Goal: Use online tool/utility: Use online tool/utility

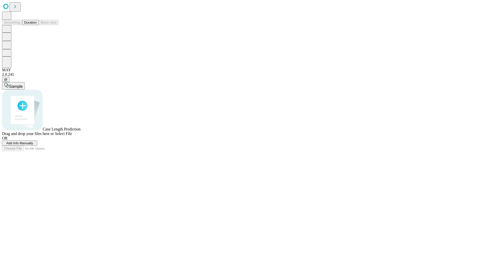
click at [37, 25] on button "Duration" at bounding box center [30, 22] width 17 height 5
click at [33, 145] on span "Add Info Manually" at bounding box center [19, 143] width 27 height 4
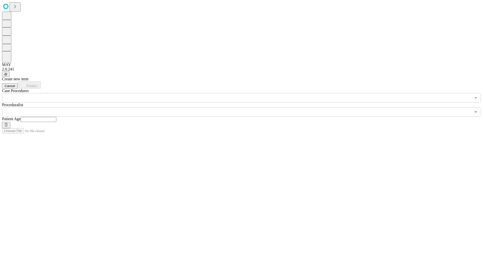
click at [56, 117] on input "text" at bounding box center [39, 119] width 36 height 5
type input "**"
click at [245, 107] on input "text" at bounding box center [236, 112] width 469 height 10
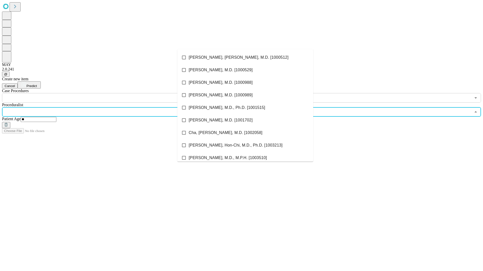
click at [245, 58] on li "[PERSON_NAME], [PERSON_NAME], M.D. [1000512]" at bounding box center [245, 57] width 136 height 13
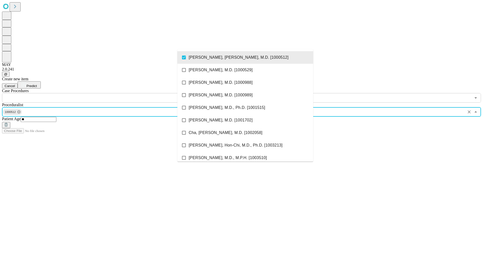
click at [106, 93] on input "text" at bounding box center [236, 98] width 469 height 10
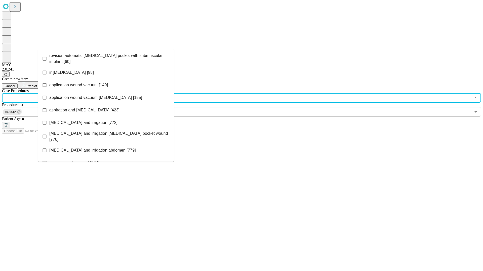
click at [106, 58] on span "revision automatic [MEDICAL_DATA] pocket with submuscular implant [60]" at bounding box center [109, 59] width 120 height 12
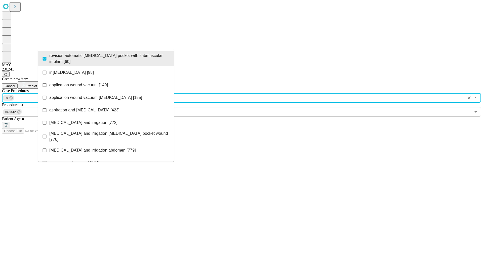
click at [37, 84] on span "Predict" at bounding box center [31, 86] width 10 height 4
